Goal: Book appointment/travel/reservation

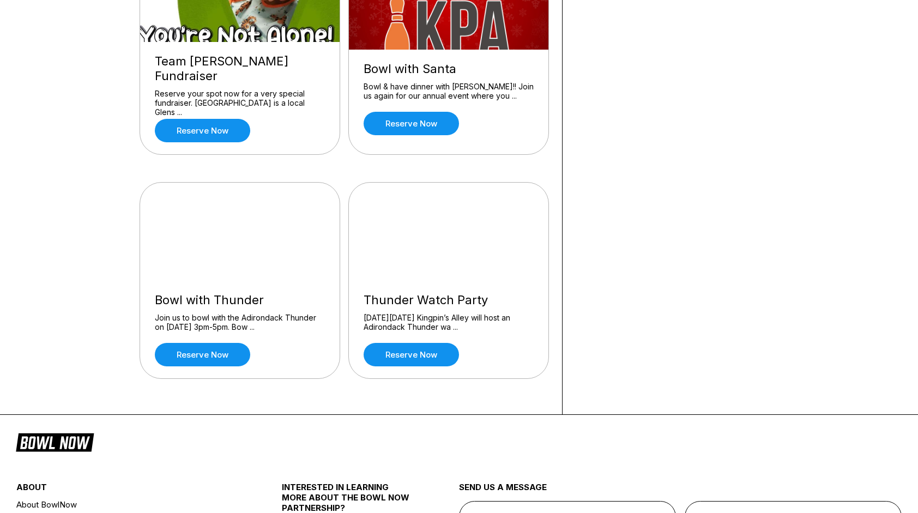
scroll to position [1144, 0]
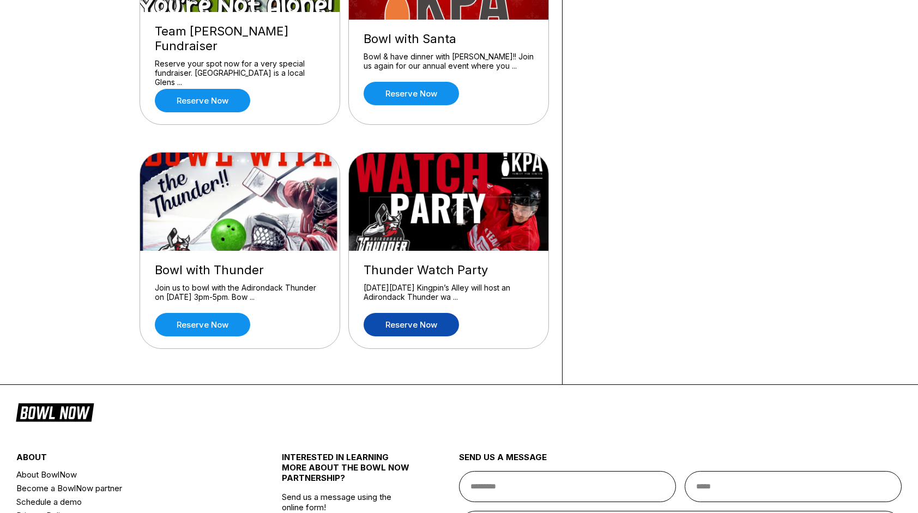
click at [417, 313] on link "Reserve now" at bounding box center [410, 324] width 95 height 23
